Goal: Find specific page/section: Find specific page/section

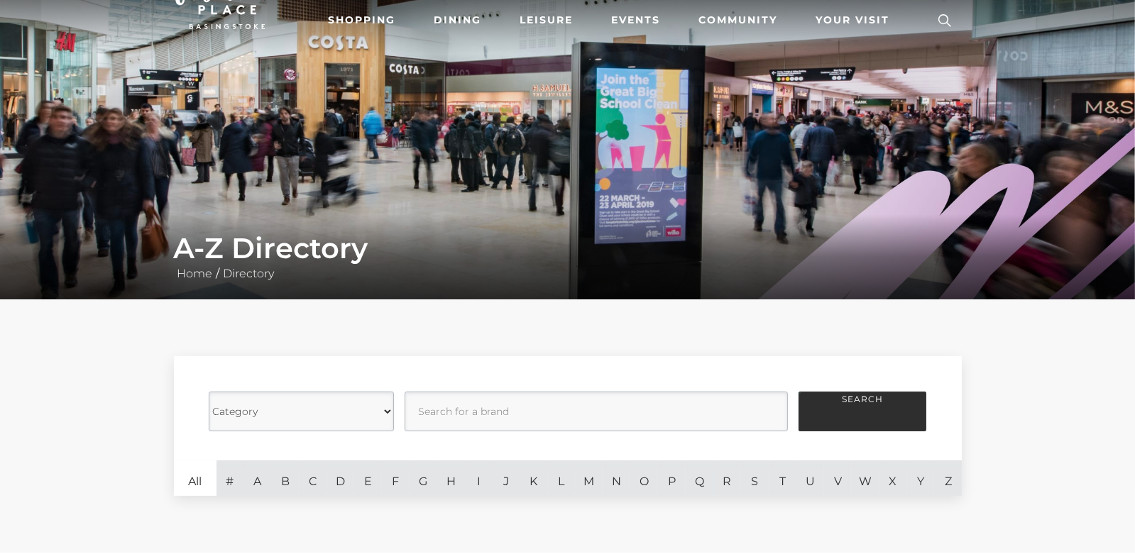
scroll to position [283, 0]
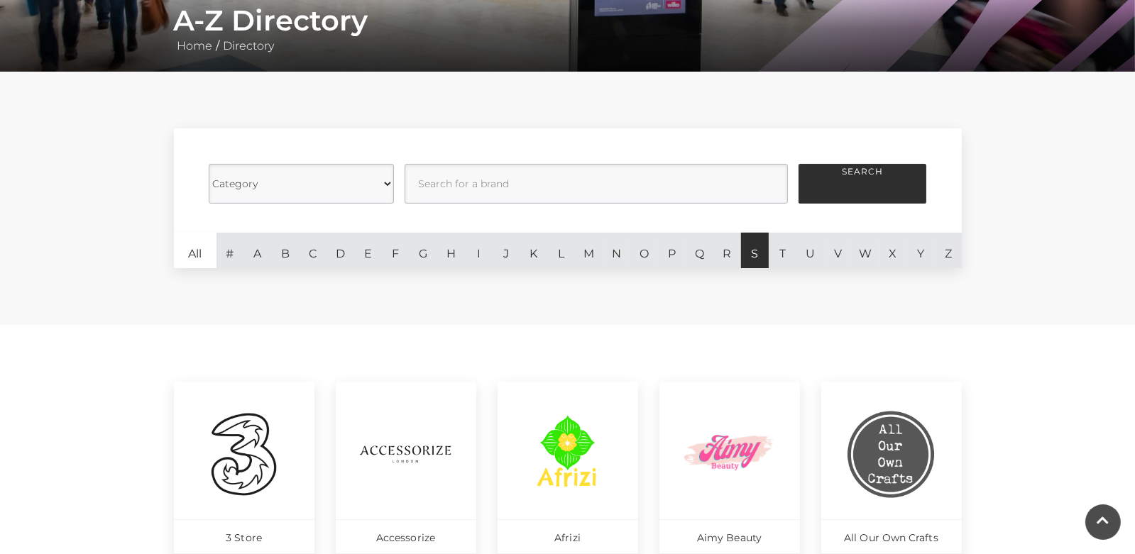
click at [761, 261] on link "S" at bounding box center [755, 250] width 28 height 35
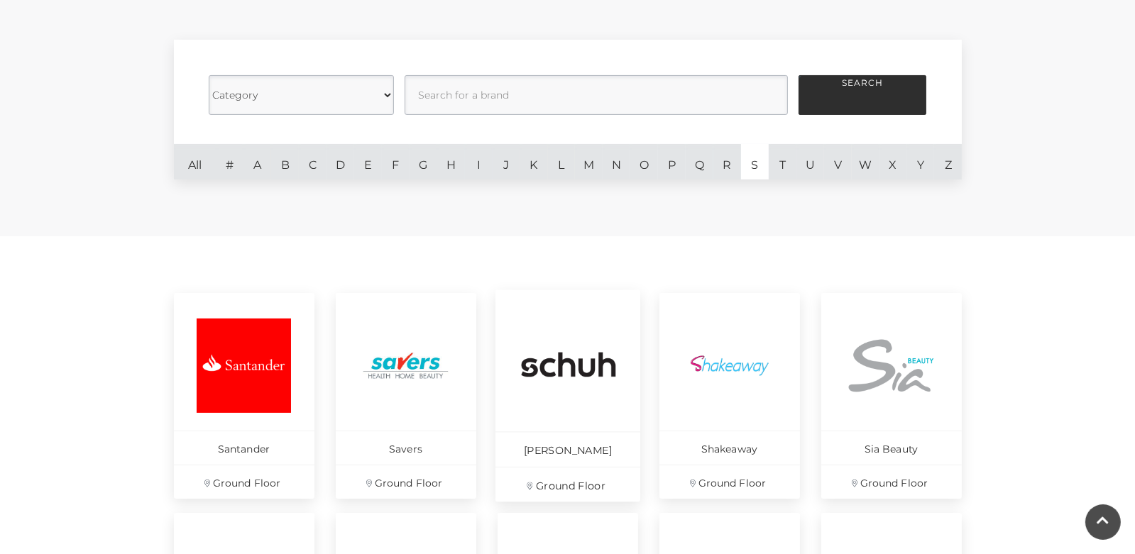
scroll to position [354, 0]
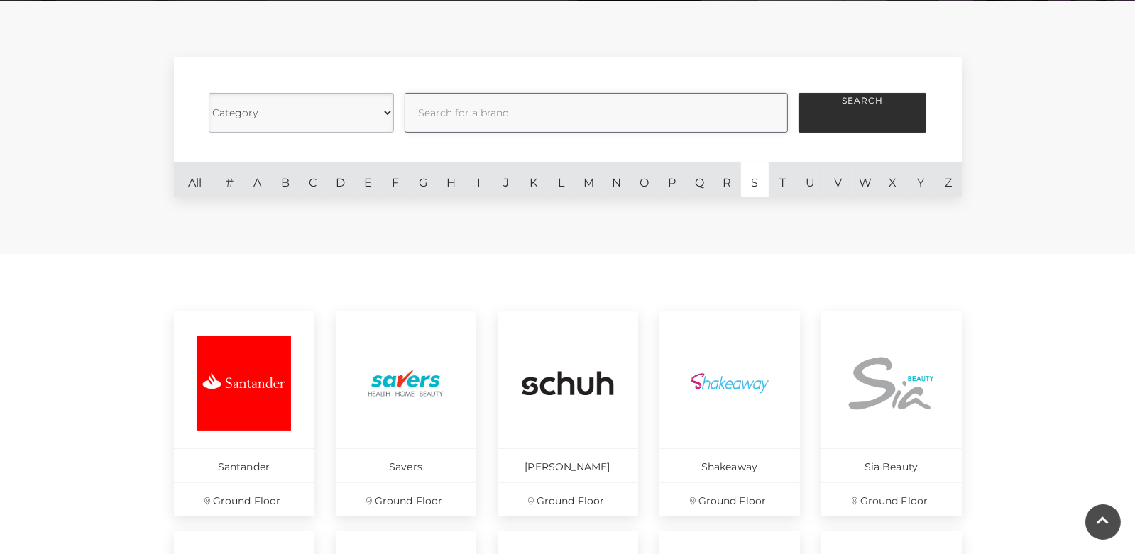
click at [554, 111] on input "text" at bounding box center [595, 113] width 383 height 40
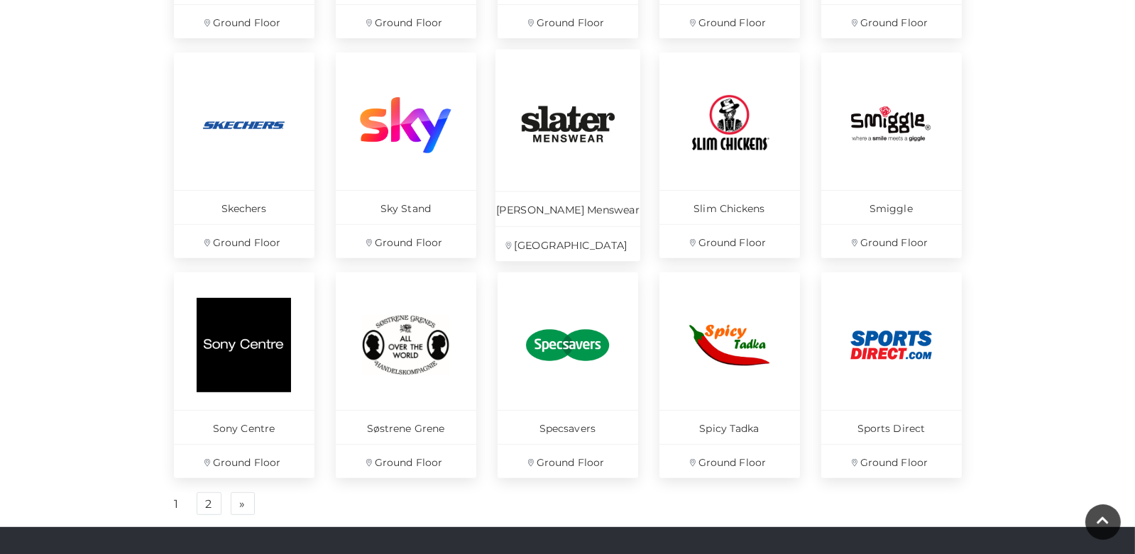
scroll to position [851, 0]
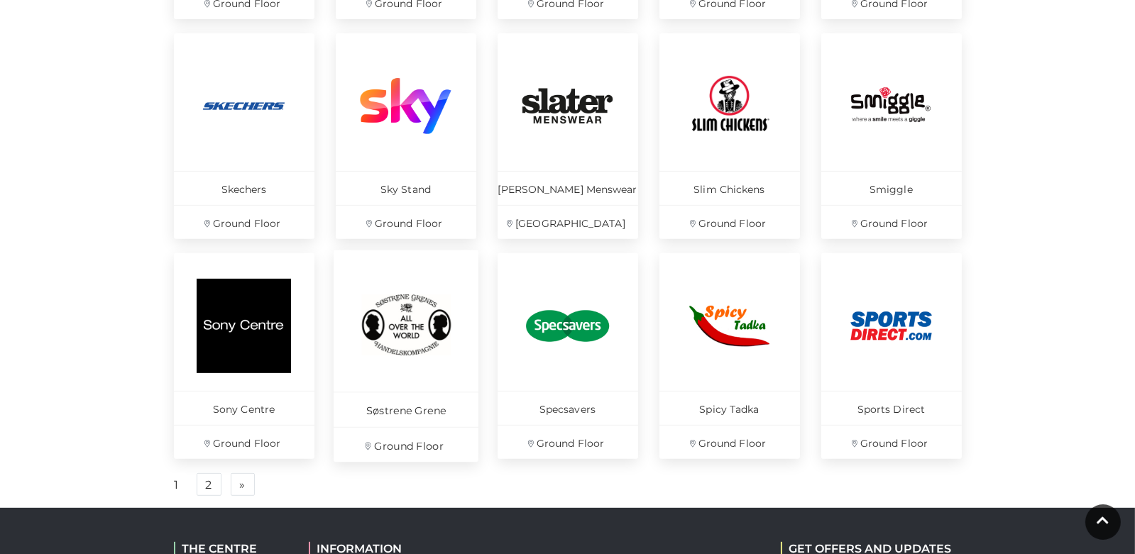
click at [410, 315] on img at bounding box center [405, 325] width 97 height 97
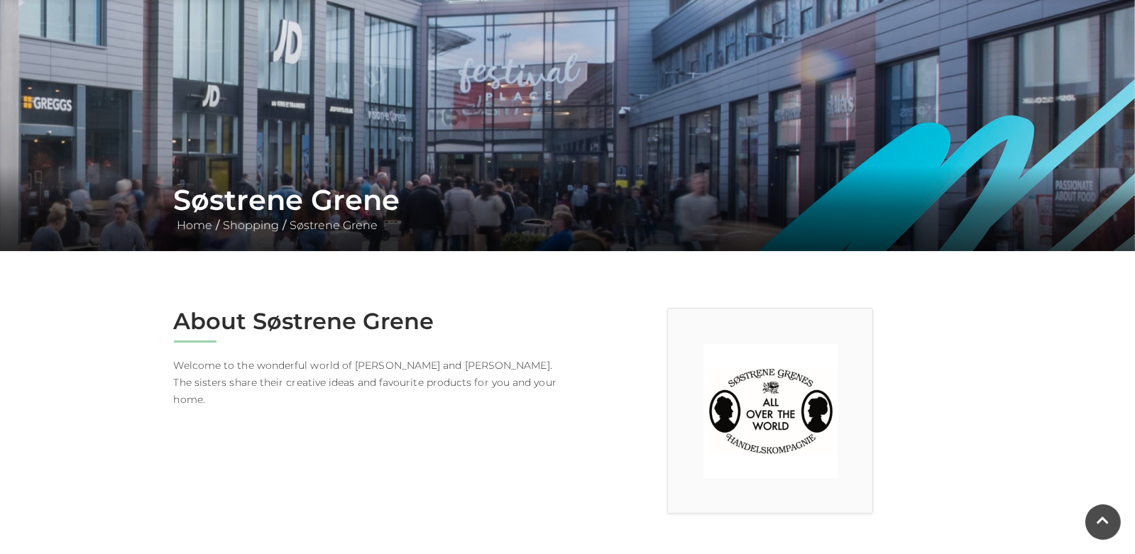
scroll to position [70, 0]
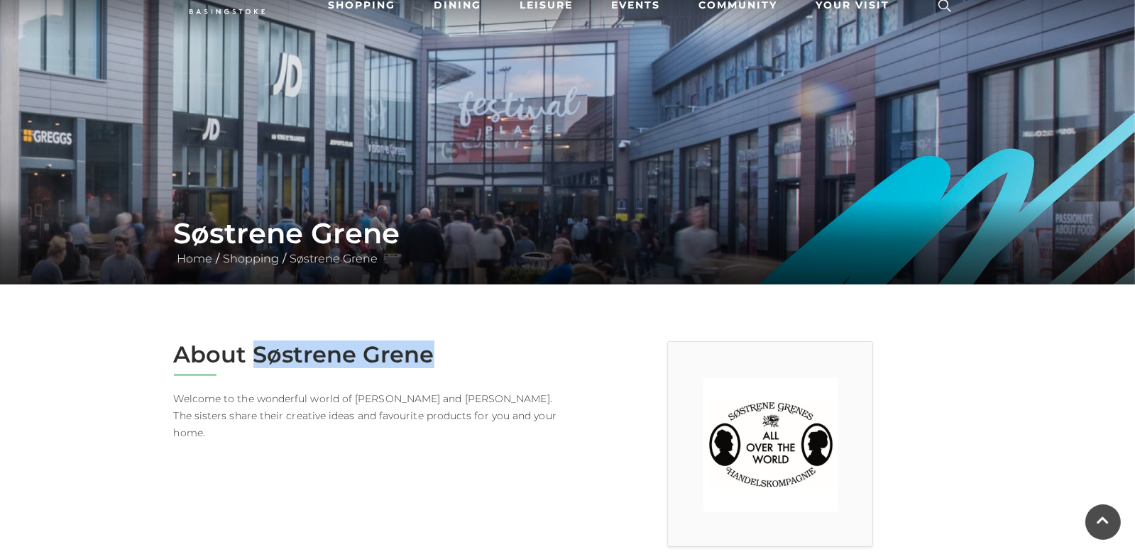
drag, startPoint x: 456, startPoint y: 357, endPoint x: 258, endPoint y: 351, distance: 198.1
click at [258, 351] on h2 "About Søstrene Grene" at bounding box center [365, 354] width 383 height 27
copy h2 "Søstrene Grene"
